Goal: Book appointment/travel/reservation

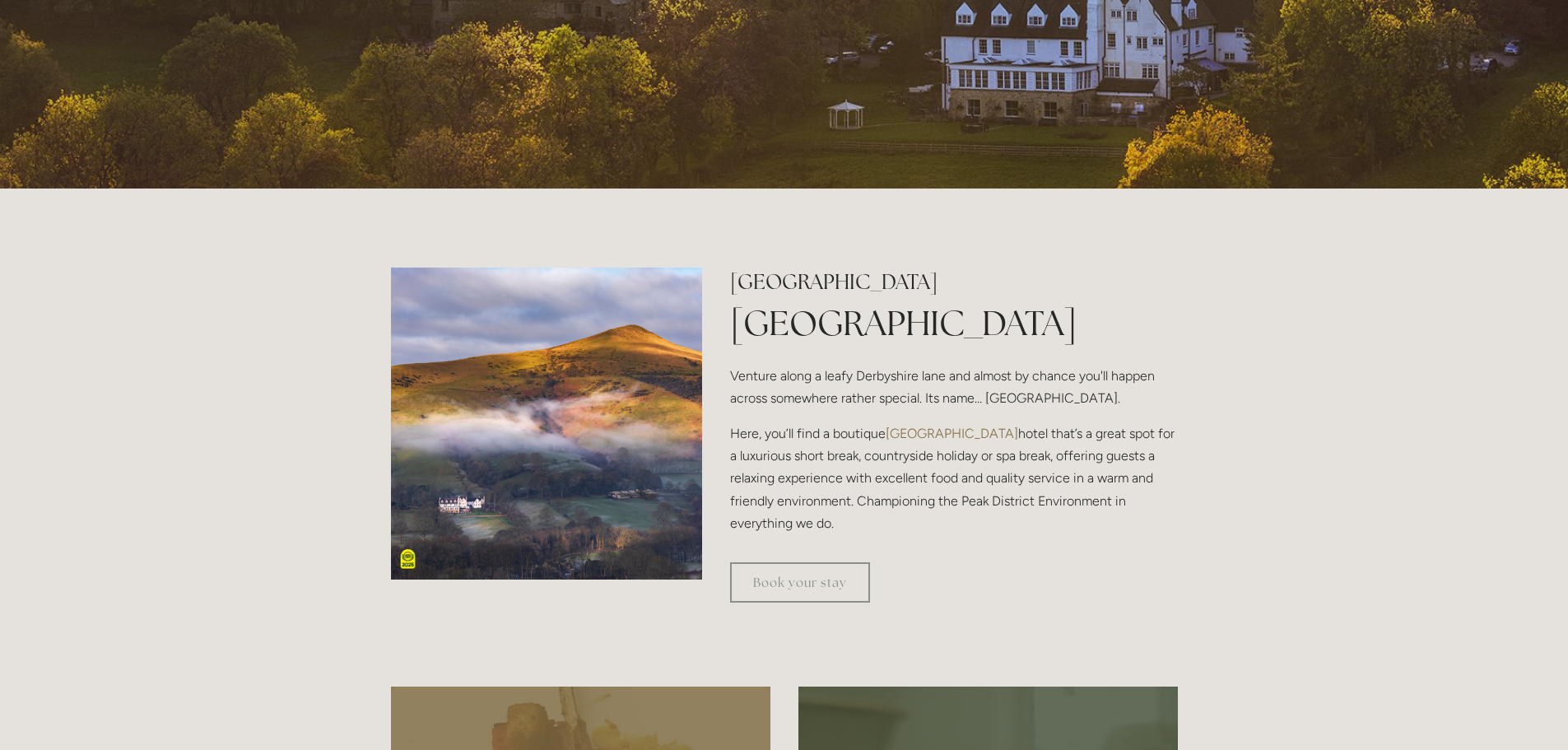
scroll to position [493, 0]
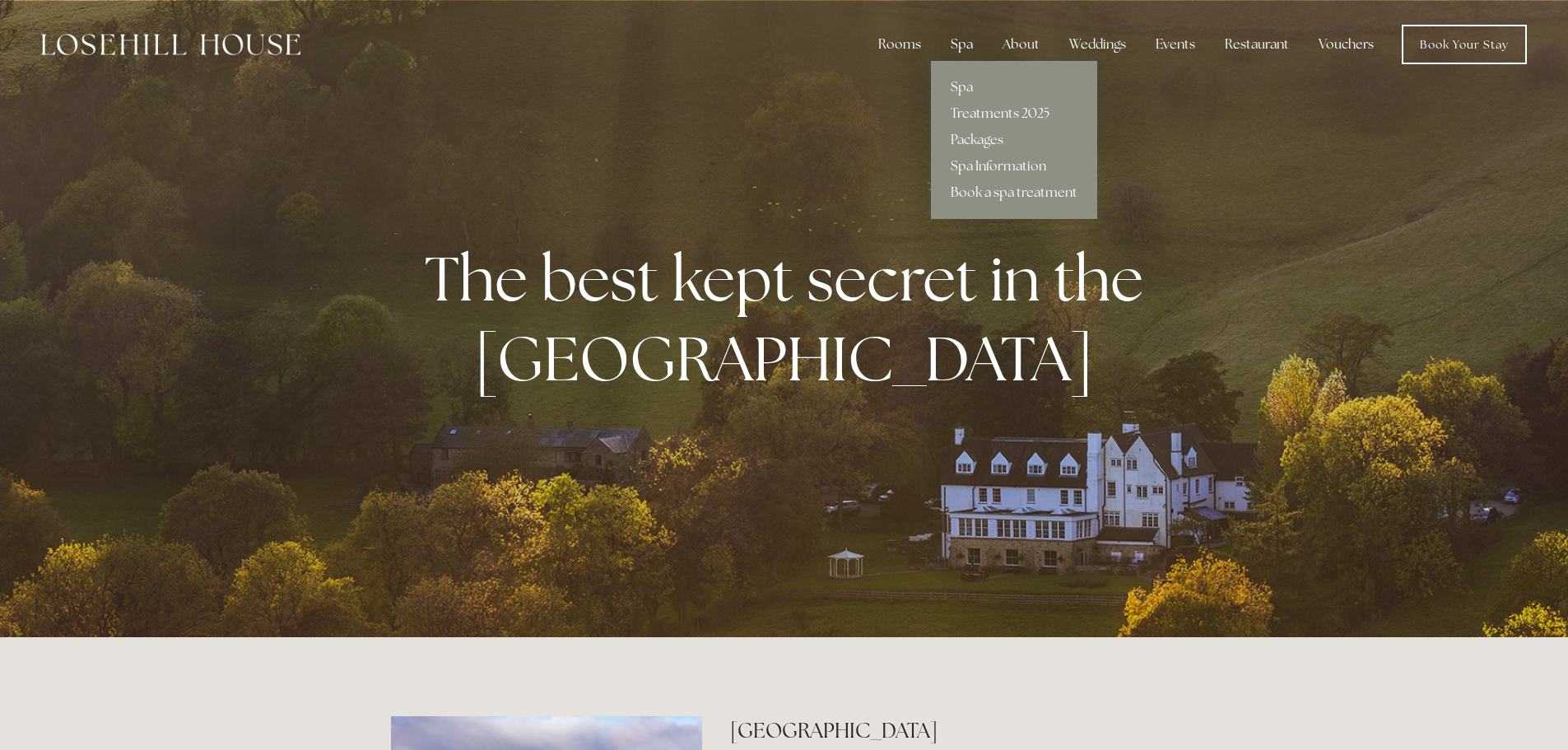
click at [959, 45] on div "Spa" at bounding box center [962, 44] width 49 height 33
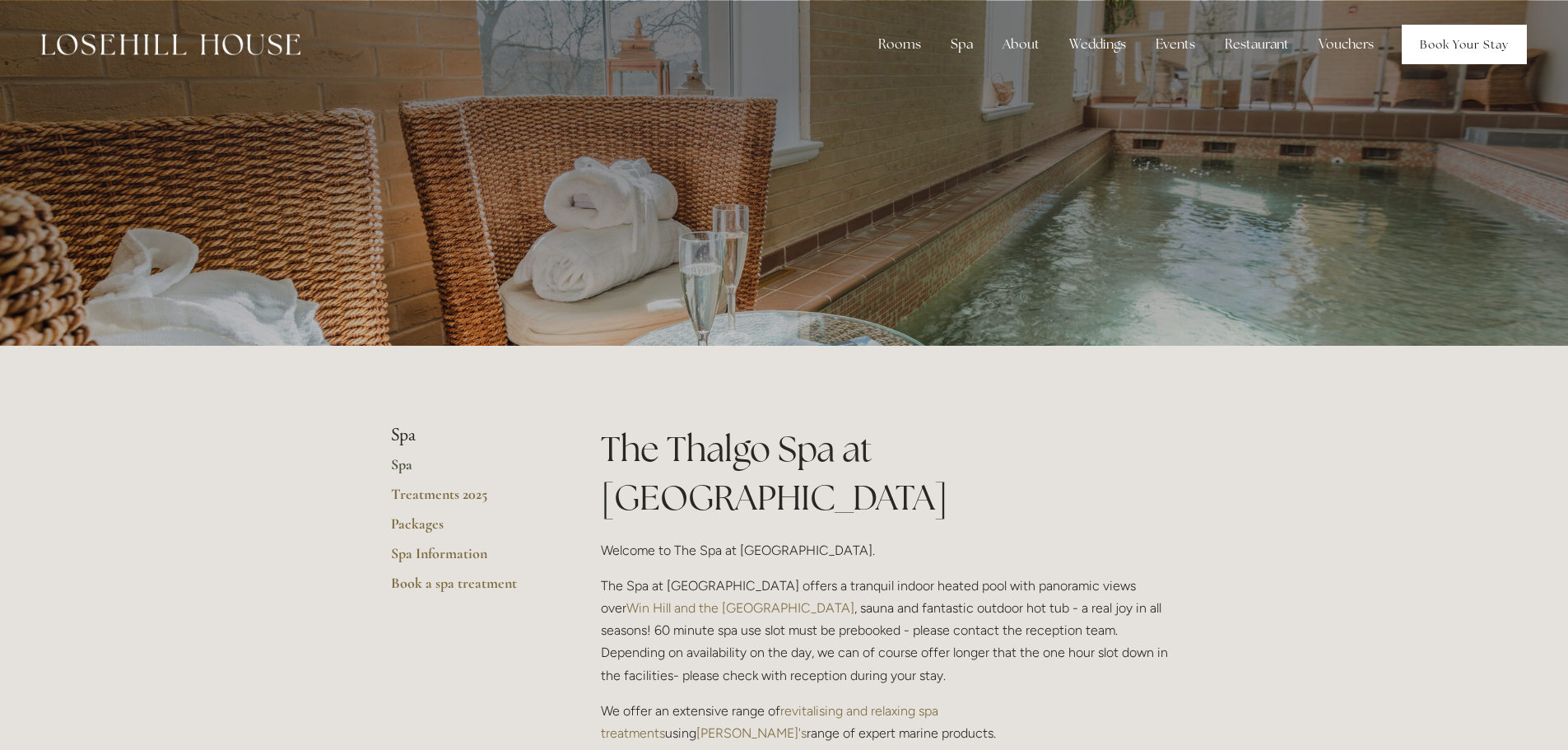
click at [1462, 38] on link "Book Your Stay" at bounding box center [1463, 45] width 125 height 40
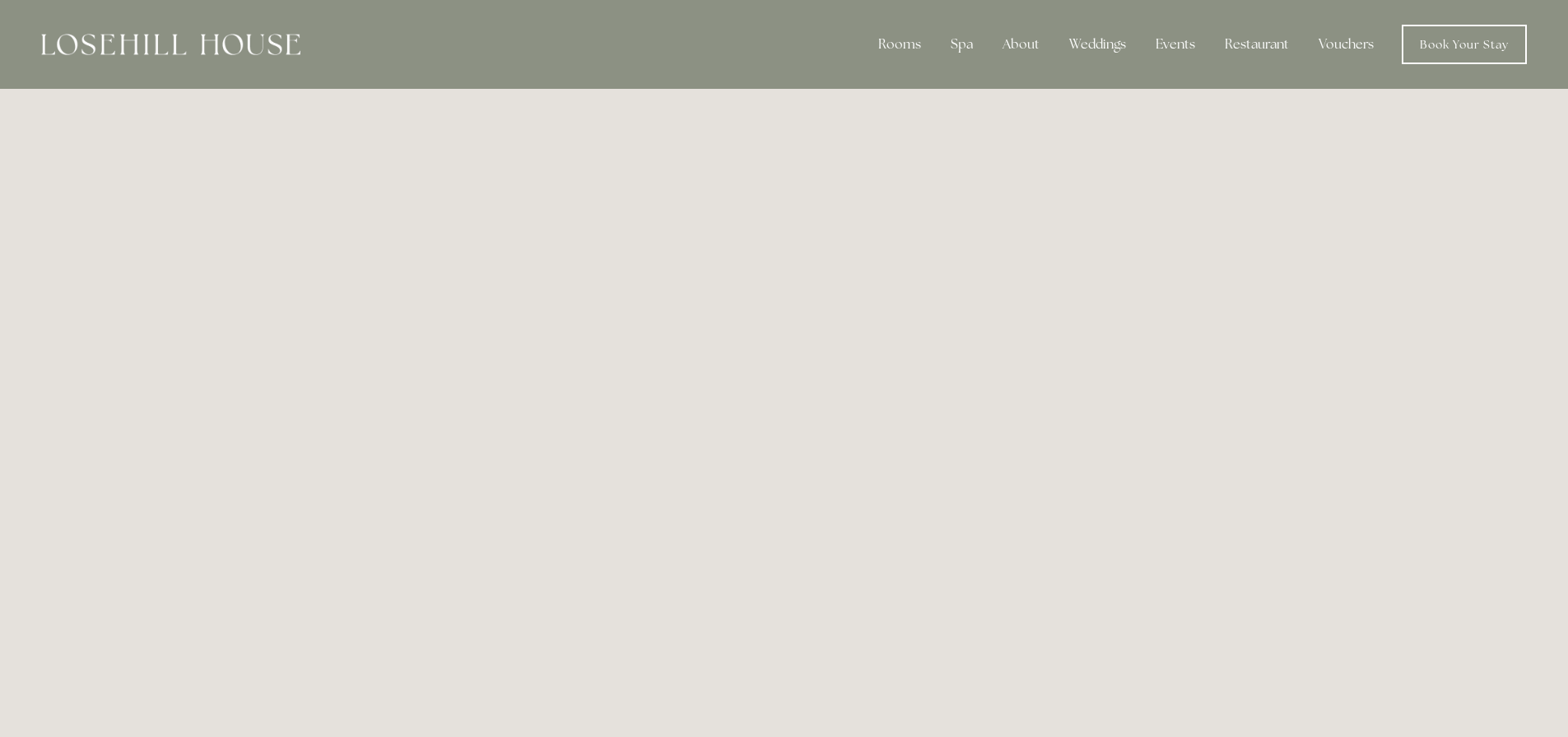
click at [210, 67] on div "Rooms Rooms Your Stay Book a stay Offers Spa About" at bounding box center [783, 44] width 1535 height 89
click at [214, 50] on img at bounding box center [171, 44] width 260 height 21
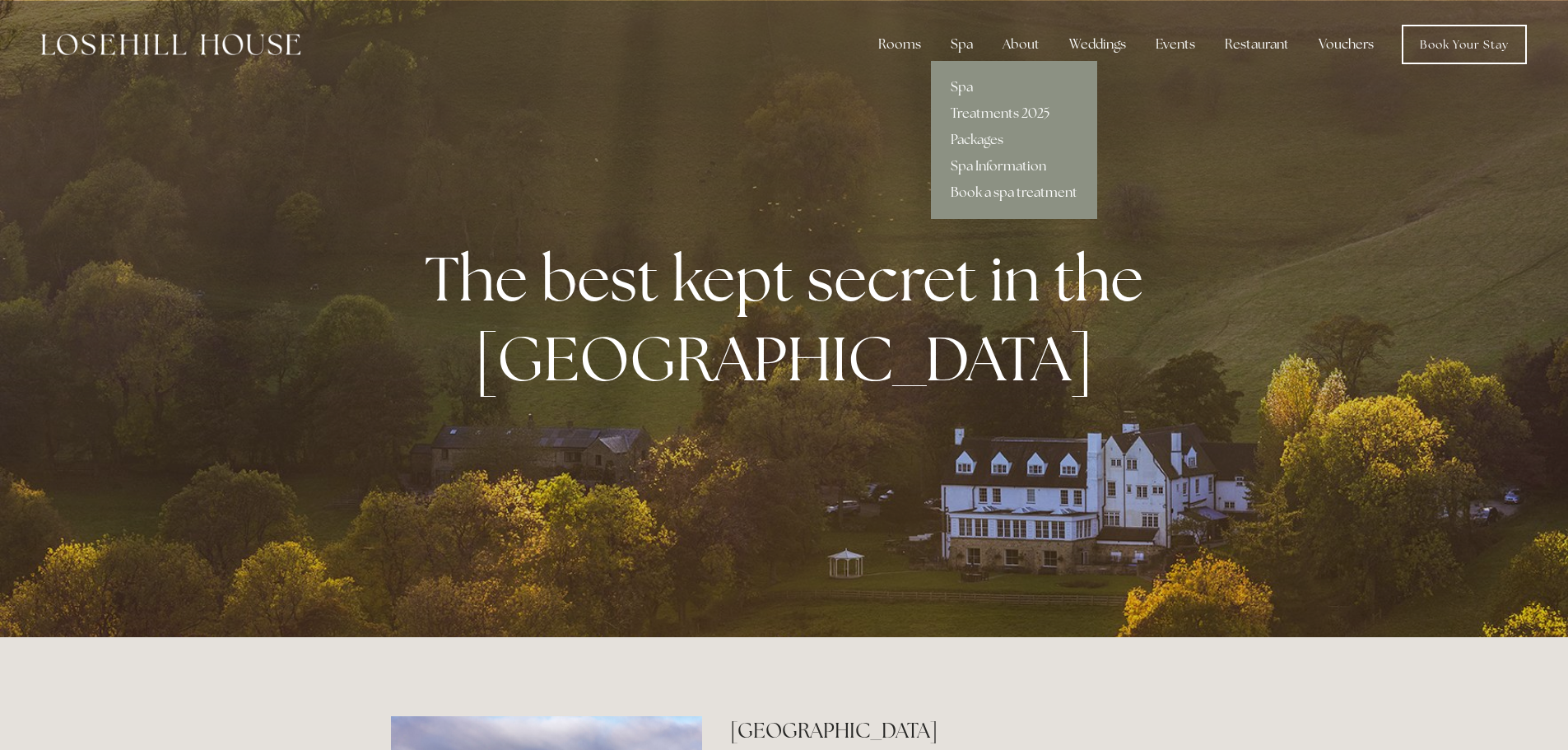
click at [1008, 183] on link "Book a spa treatment" at bounding box center [1014, 193] width 166 height 26
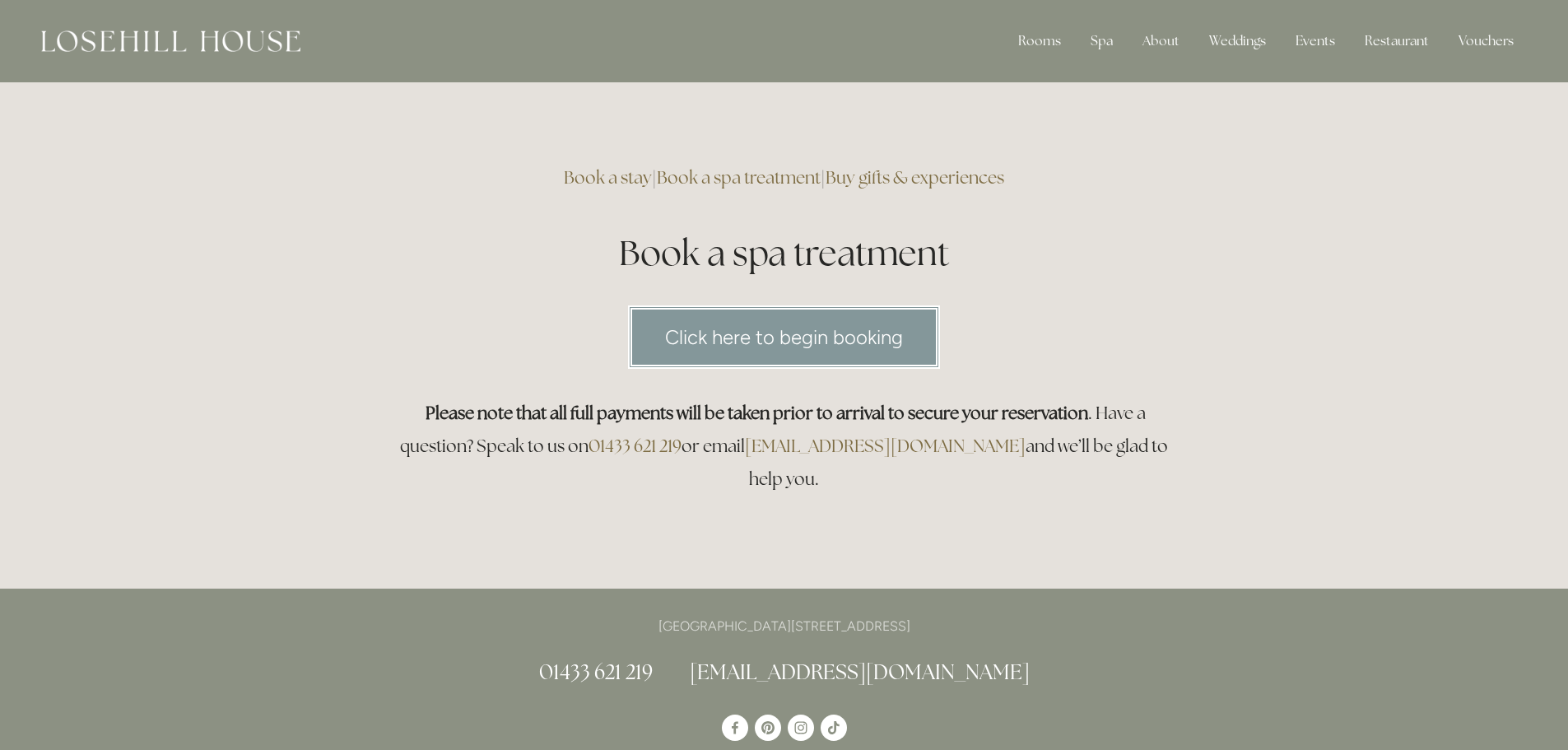
click at [798, 354] on link "Click here to begin booking" at bounding box center [784, 337] width 312 height 63
